Goal: Task Accomplishment & Management: Manage account settings

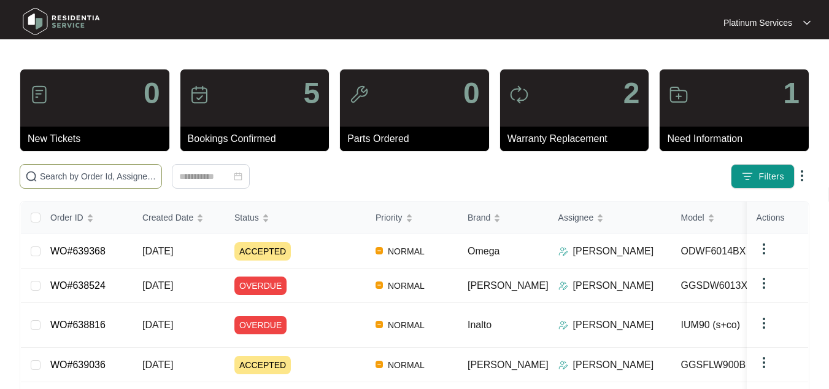
click at [82, 171] on input "text" at bounding box center [98, 176] width 117 height 14
paste input "634993"
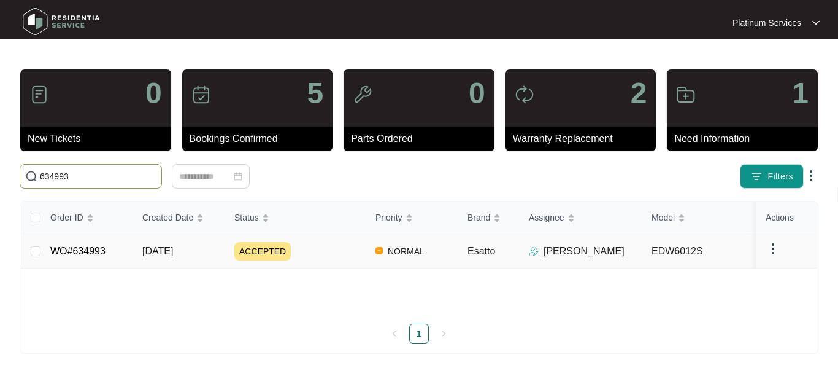
type input "634993"
click at [91, 252] on link "WO#634993" at bounding box center [77, 251] width 55 height 10
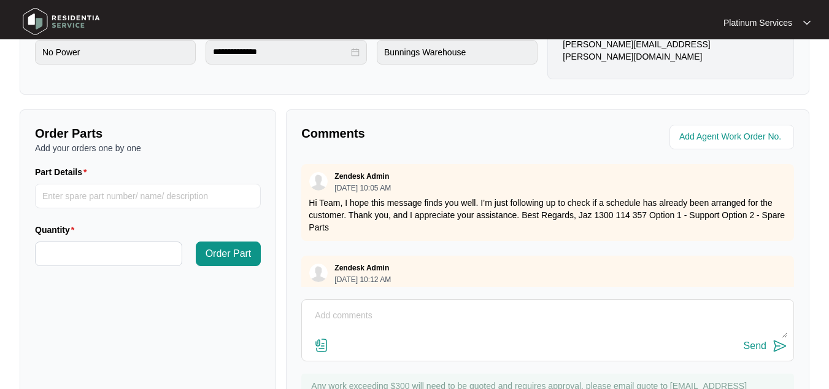
scroll to position [372, 0]
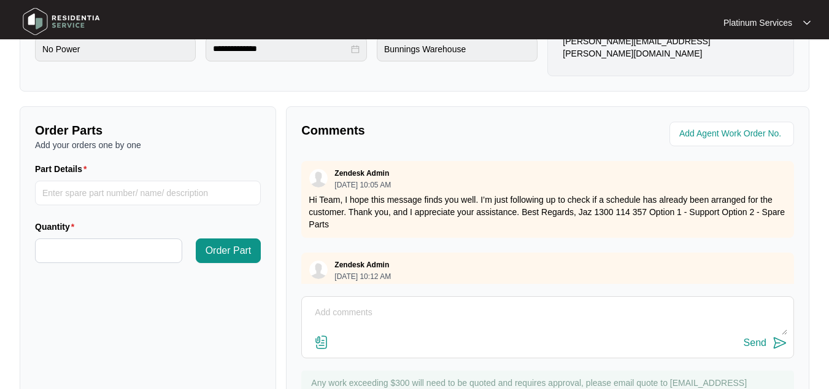
click at [382, 304] on textarea at bounding box center [547, 319] width 479 height 32
type textarea "P"
paste textarea "Revisited site and investigated. Power to the main power board but won't respon…"
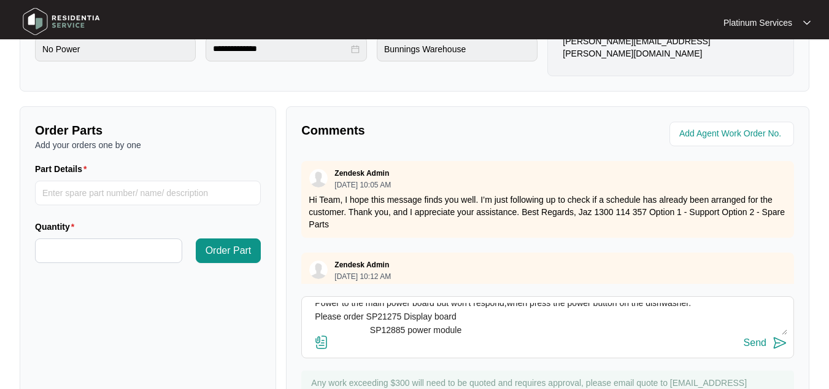
click at [363, 319] on textarea "Hi Team, Please see technician's report - Revisited site and investigated. Powe…" at bounding box center [547, 319] width 479 height 32
click at [329, 315] on textarea "Hi Team, Please see technician's report - Revisited site and investigated. Powe…" at bounding box center [547, 319] width 479 height 32
click at [475, 311] on textarea "Hi Team, Please see technician's report - Revisited site and investigated. Powe…" at bounding box center [547, 319] width 479 height 32
click at [372, 329] on textarea "Hi Team, Please see technician's report - Revisited site and investigated. Powe…" at bounding box center [547, 319] width 479 height 32
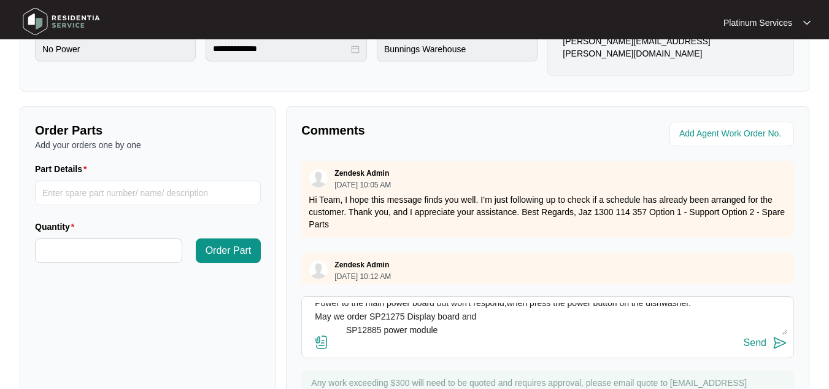
scroll to position [41, 0]
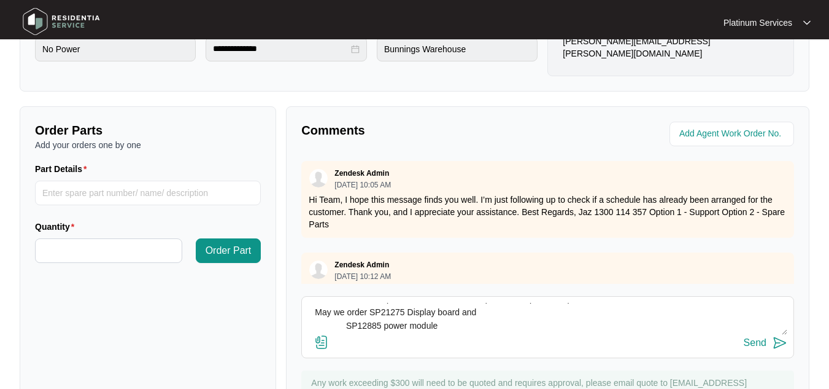
drag, startPoint x: 444, startPoint y: 327, endPoint x: 343, endPoint y: 325, distance: 100.7
click at [343, 325] on textarea "Hi Team, Please see technician's report - Revisited site and investigated. Powe…" at bounding box center [547, 319] width 479 height 32
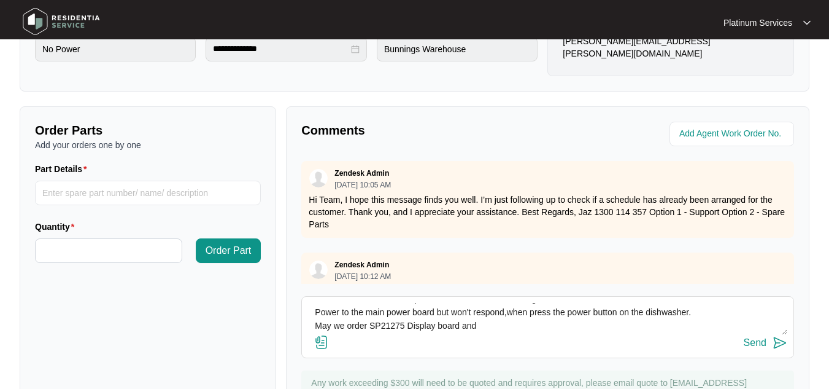
click at [505, 315] on textarea "Hi Team, Please see technician's report - Revisited site and investigated. Powe…" at bounding box center [547, 319] width 479 height 32
paste textarea "SP12885 power module"
type textarea "Hi Team, Please see technician's report - Revisited site and investigated. Powe…"
click at [776, 344] on img at bounding box center [780, 342] width 15 height 15
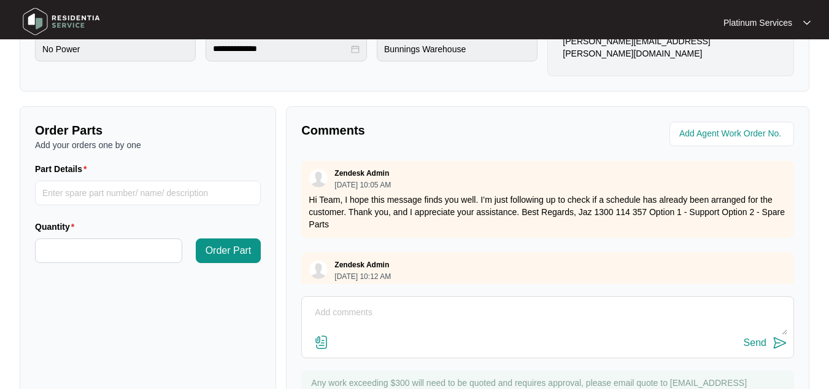
scroll to position [0, 0]
click at [35, 26] on img at bounding box center [61, 21] width 86 height 37
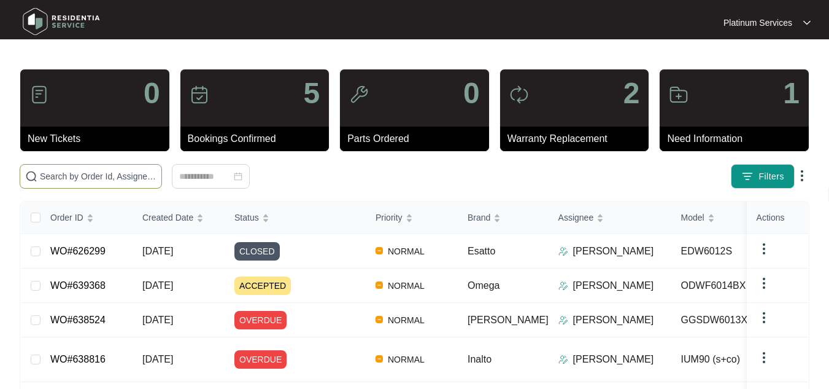
click at [98, 173] on input "text" at bounding box center [98, 176] width 117 height 14
paste input "638004"
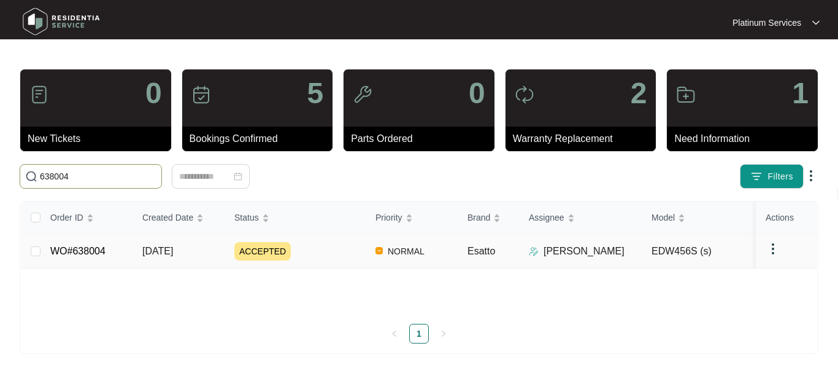
type input "638004"
click at [82, 254] on link "WO#638004" at bounding box center [77, 251] width 55 height 10
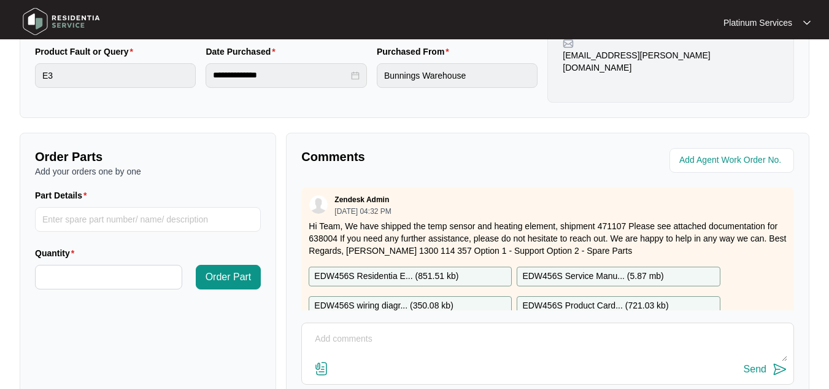
scroll to position [383, 0]
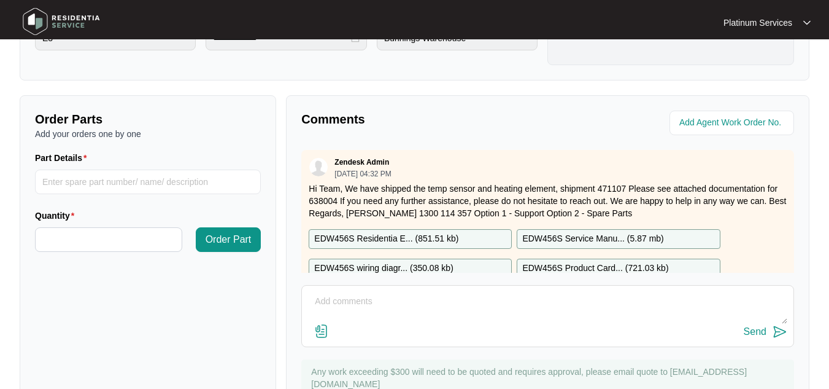
click at [417, 308] on textarea at bounding box center [547, 308] width 479 height 32
paste textarea "Inspected and noticed the wash motor seized. Need a new wash motor.(SP12320)"
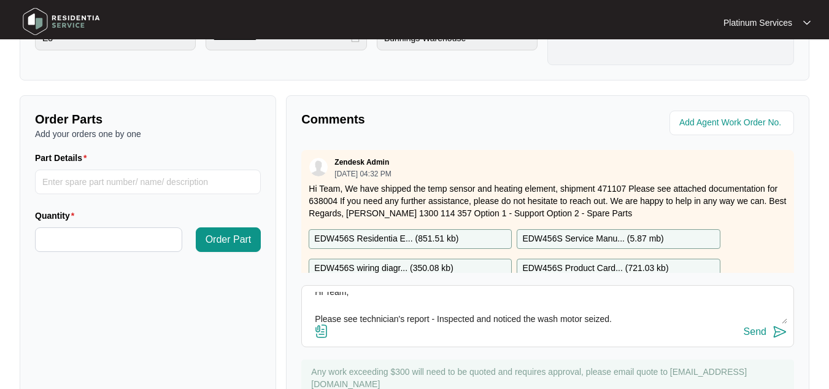
scroll to position [23, 0]
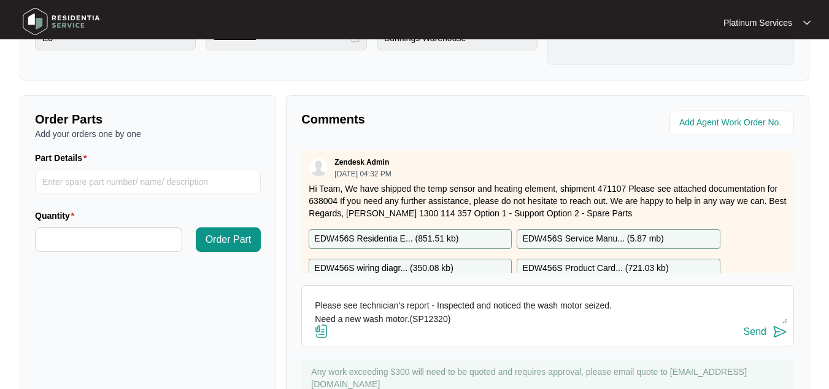
click at [319, 316] on textarea "Hi Team, Please see technician's report - Inspected and noticed the wash motor …" at bounding box center [547, 308] width 479 height 32
click at [467, 318] on textarea "Hi Team, Please see technician's report - Inspected and noticed the wash motor …" at bounding box center [547, 308] width 479 height 32
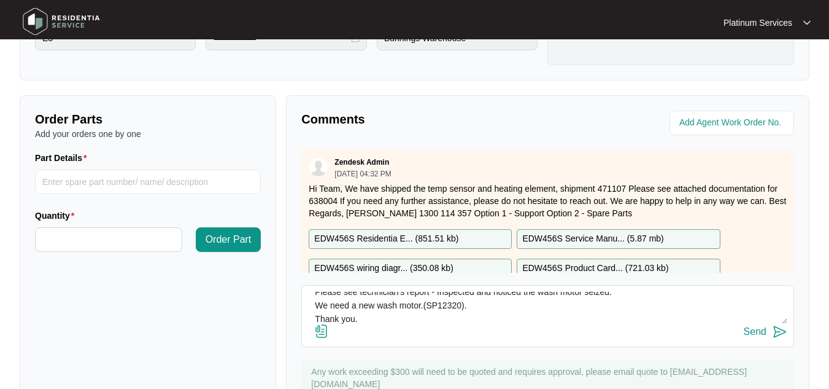
type textarea "Hi Team, Please see technician's report - Inspected and noticed the wash motor …"
click at [775, 332] on img at bounding box center [780, 331] width 15 height 15
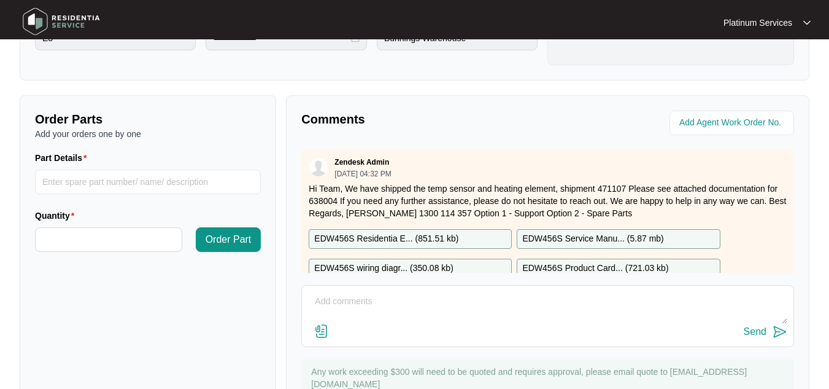
scroll to position [0, 0]
